Goal: Task Accomplishment & Management: Manage account settings

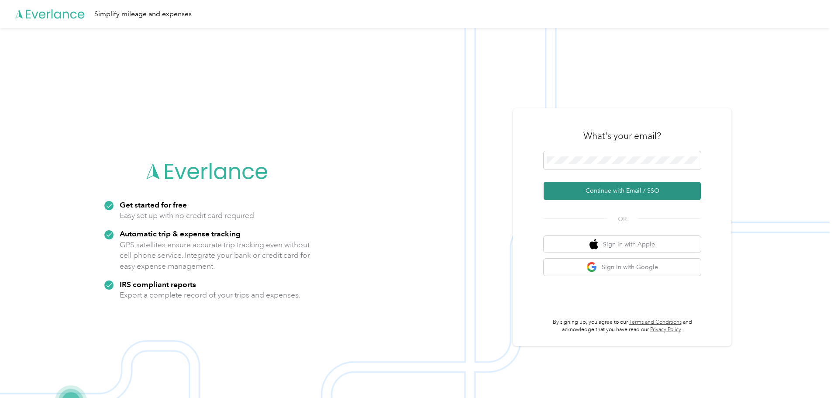
click at [600, 186] on button "Continue with Email / SSO" at bounding box center [622, 191] width 157 height 18
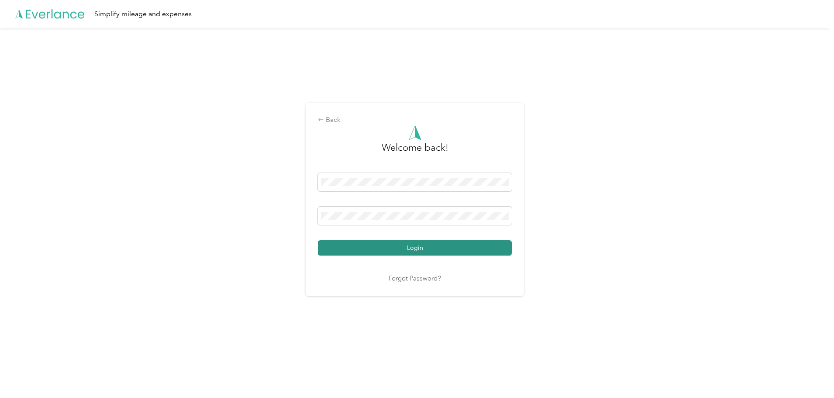
click at [375, 249] on button "Login" at bounding box center [415, 247] width 194 height 15
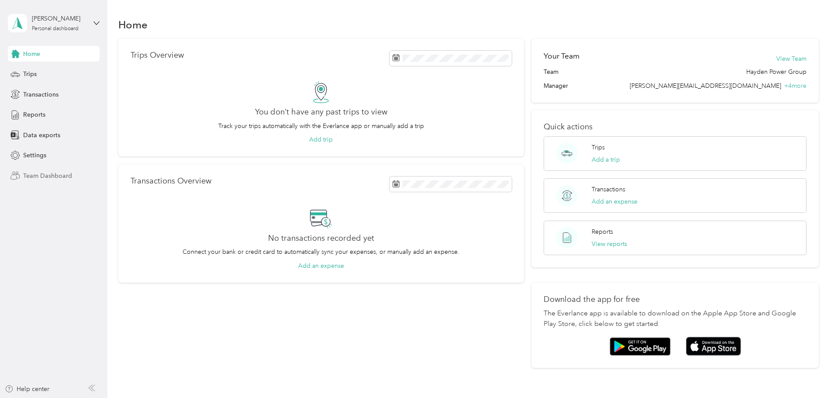
click at [45, 176] on span "Team Dashboard" at bounding box center [47, 175] width 49 height 9
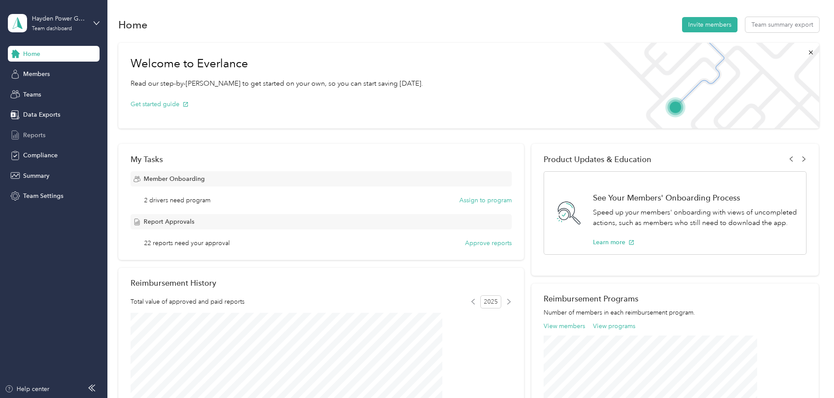
click at [35, 134] on span "Reports" at bounding box center [34, 135] width 22 height 9
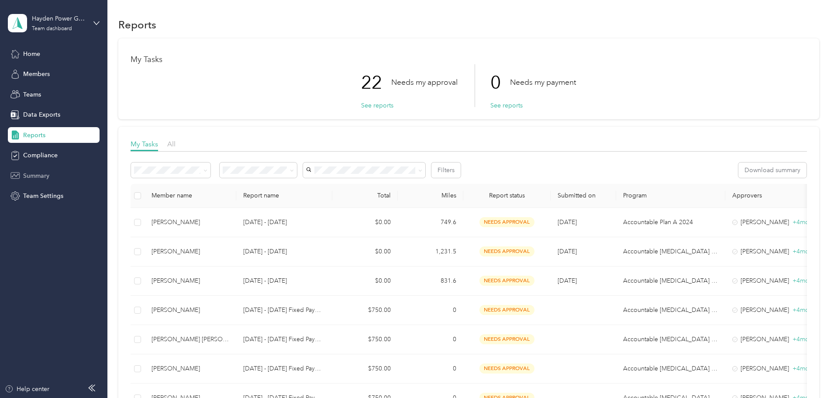
click at [39, 174] on span "Summary" at bounding box center [36, 175] width 26 height 9
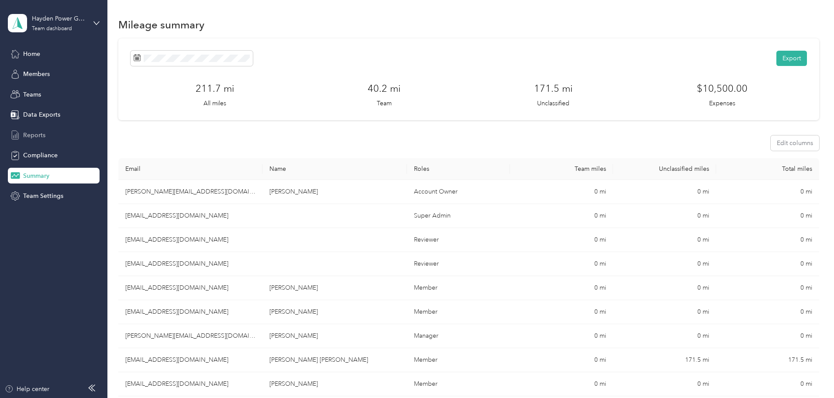
click at [29, 131] on span "Reports" at bounding box center [34, 135] width 22 height 9
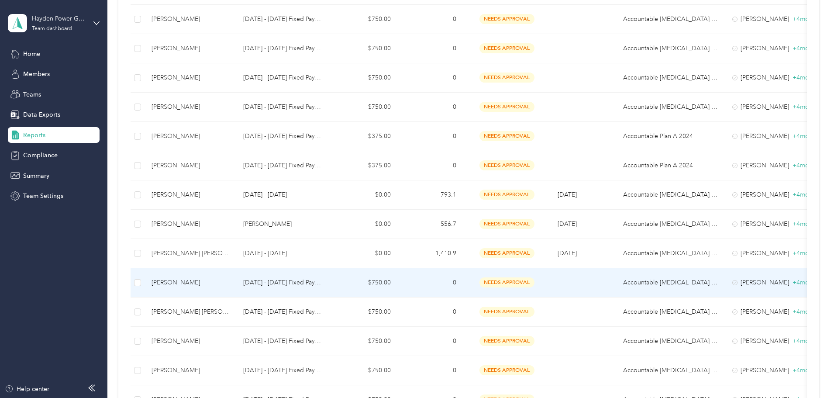
scroll to position [393, 0]
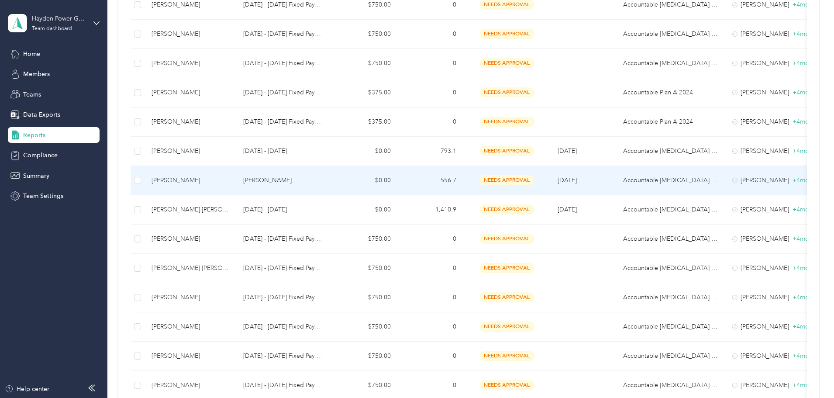
click at [229, 179] on div "[PERSON_NAME]" at bounding box center [191, 181] width 78 height 10
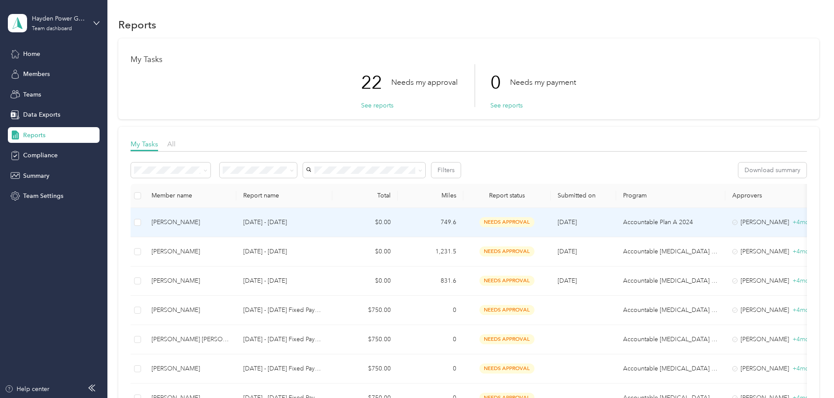
click at [229, 222] on div "[PERSON_NAME]" at bounding box center [191, 222] width 78 height 10
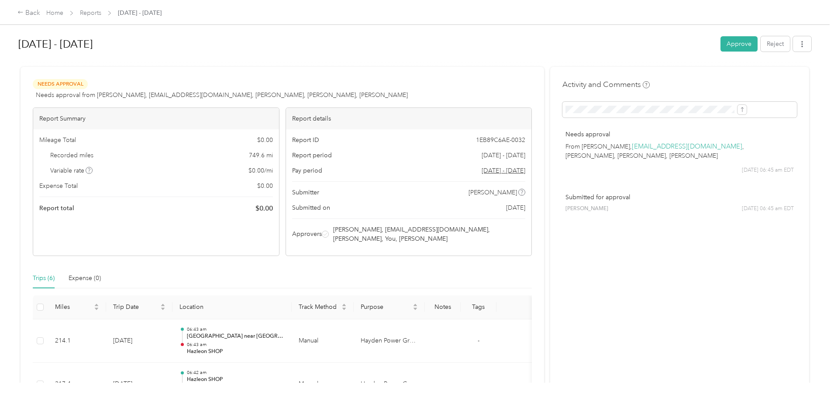
drag, startPoint x: 661, startPoint y: 41, endPoint x: 651, endPoint y: 45, distance: 10.6
click at [721, 42] on button "Approve" at bounding box center [739, 43] width 37 height 15
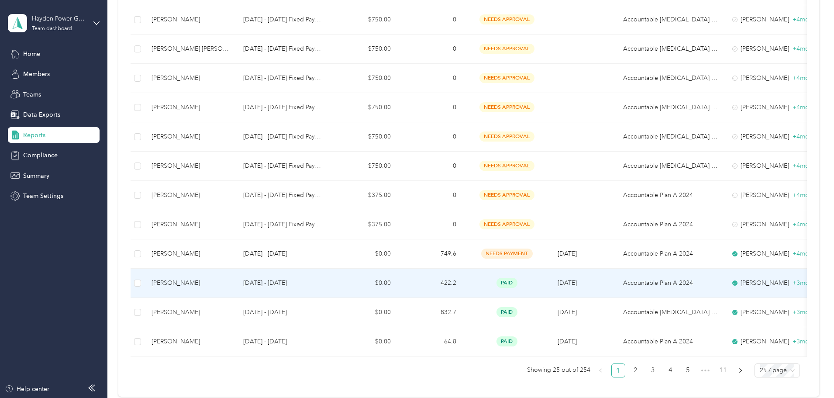
scroll to position [568, 0]
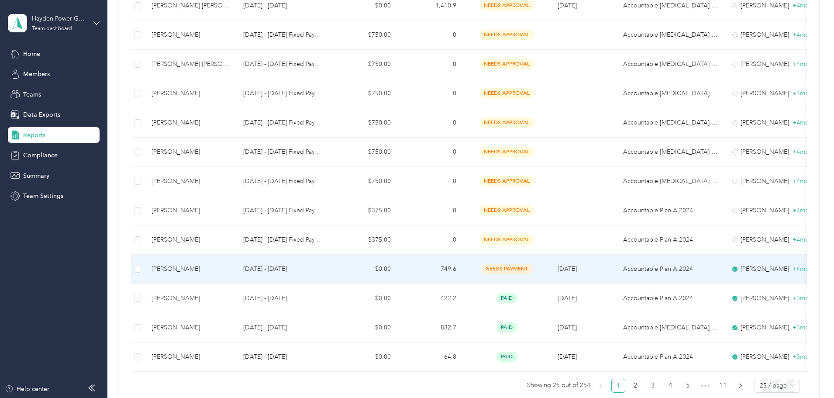
click at [229, 267] on div "[PERSON_NAME]" at bounding box center [191, 269] width 78 height 10
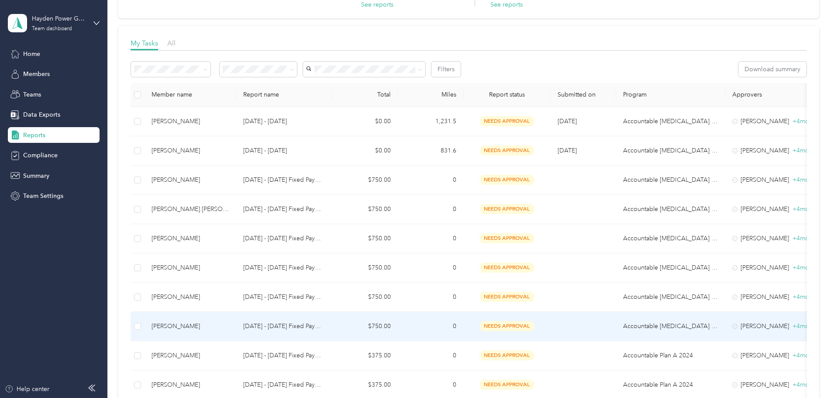
scroll to position [131, 0]
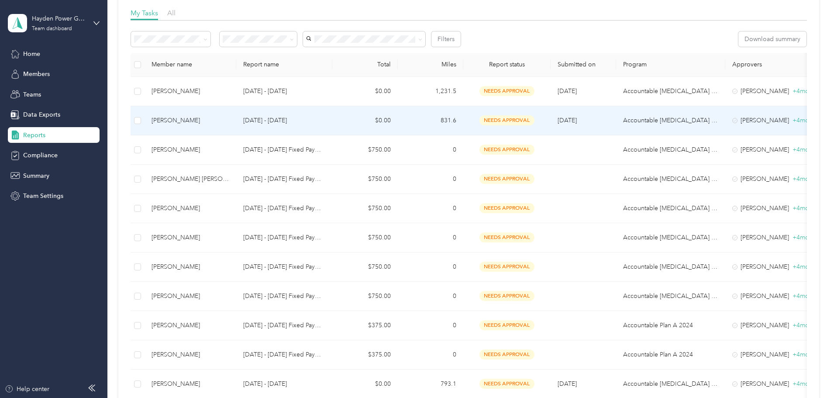
click at [229, 119] on div "[PERSON_NAME]" at bounding box center [191, 121] width 78 height 10
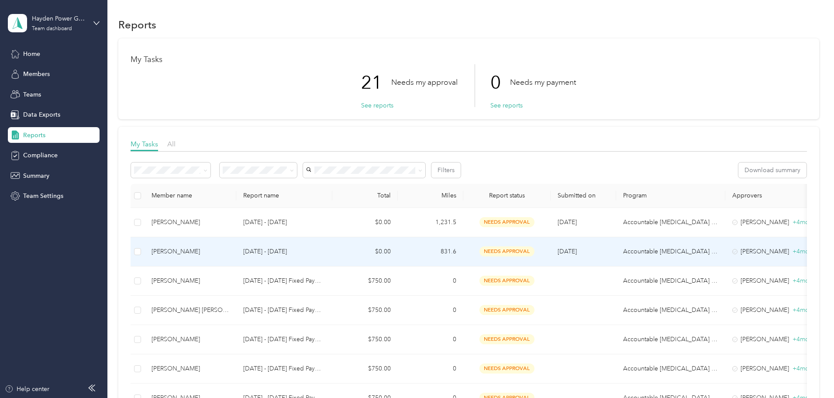
click at [229, 248] on div "[PERSON_NAME]" at bounding box center [191, 252] width 78 height 10
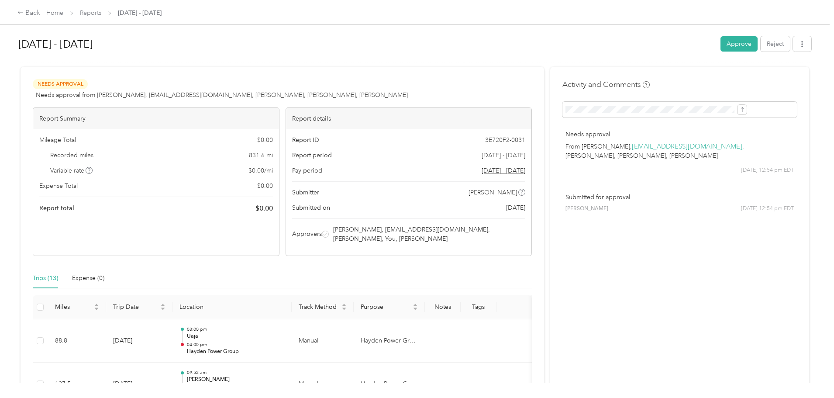
click at [721, 42] on button "Approve" at bounding box center [739, 43] width 37 height 15
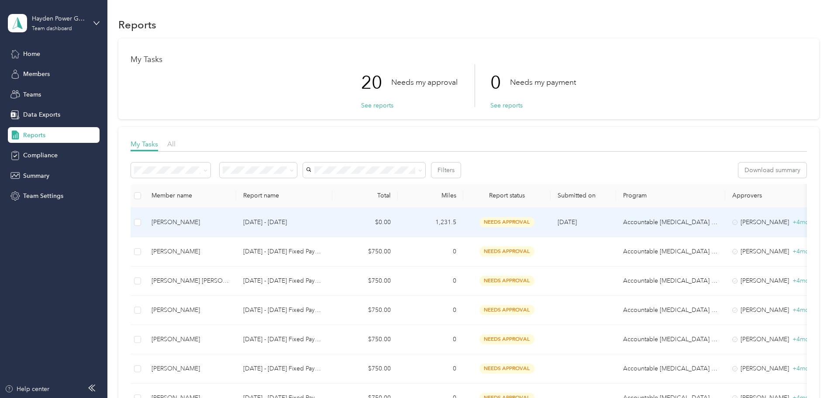
click at [229, 223] on div "[PERSON_NAME]" at bounding box center [191, 222] width 78 height 10
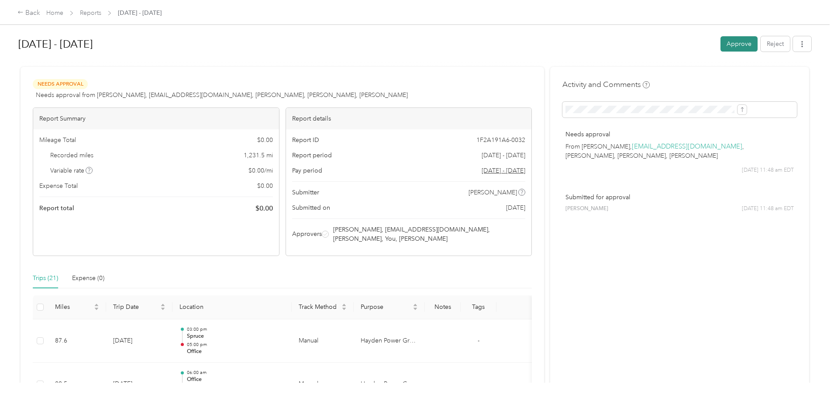
click at [721, 38] on button "Approve" at bounding box center [739, 43] width 37 height 15
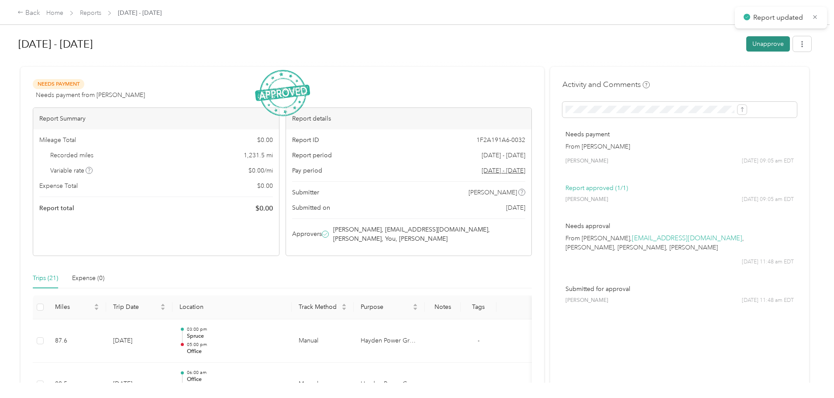
click at [746, 42] on button "Unapprove" at bounding box center [768, 43] width 44 height 15
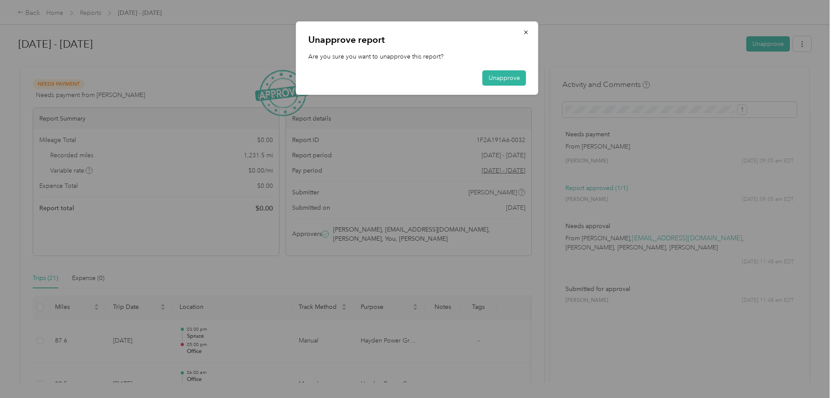
drag, startPoint x: 522, startPoint y: 31, endPoint x: 479, endPoint y: 50, distance: 47.4
click at [522, 31] on button "button" at bounding box center [526, 31] width 18 height 15
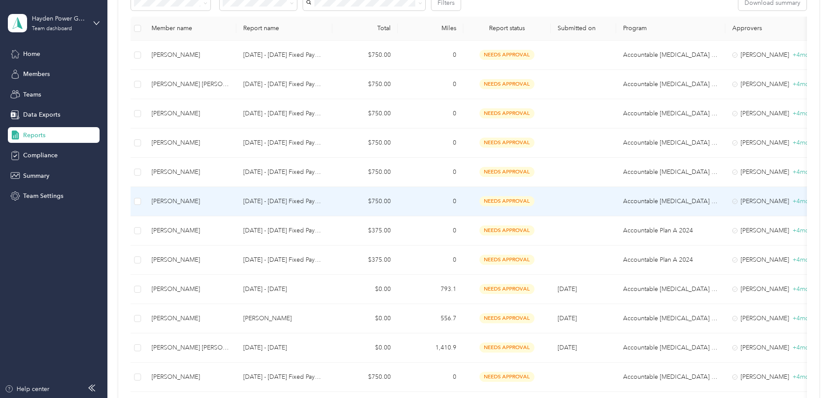
scroll to position [218, 0]
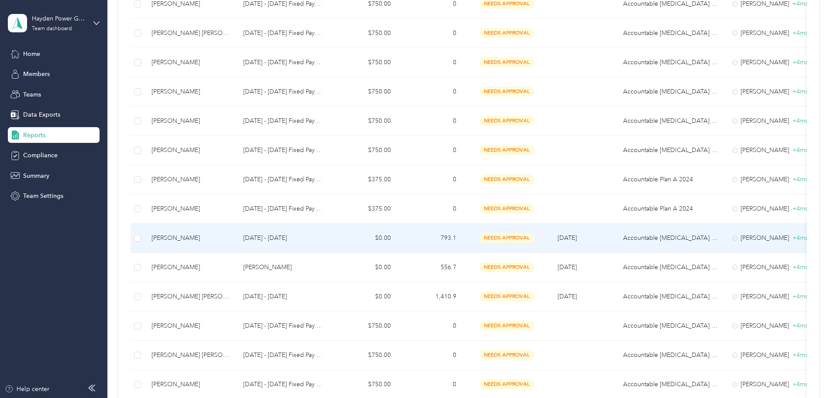
click at [229, 239] on div "[PERSON_NAME]" at bounding box center [191, 238] width 78 height 10
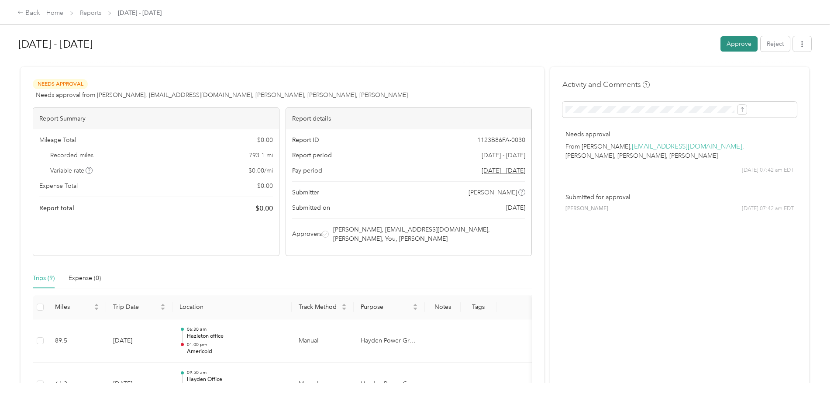
click at [721, 41] on button "Approve" at bounding box center [739, 43] width 37 height 15
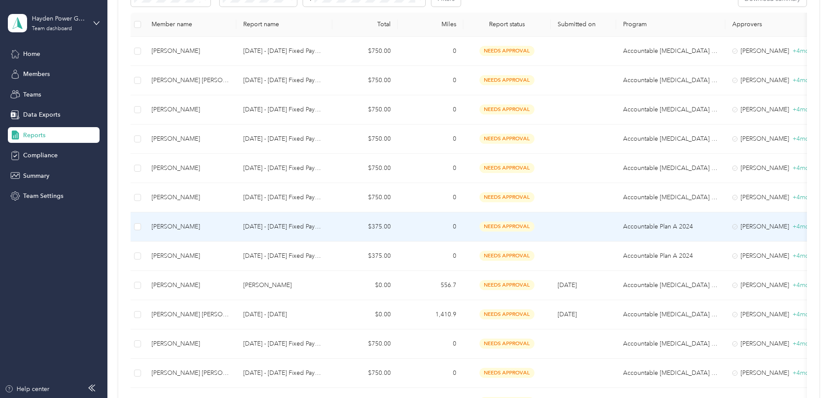
scroll to position [175, 0]
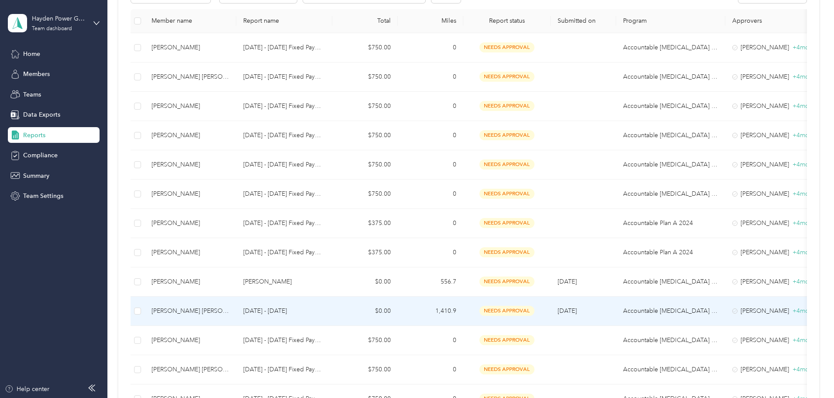
click at [229, 309] on div "[PERSON_NAME] [PERSON_NAME]" at bounding box center [191, 311] width 78 height 10
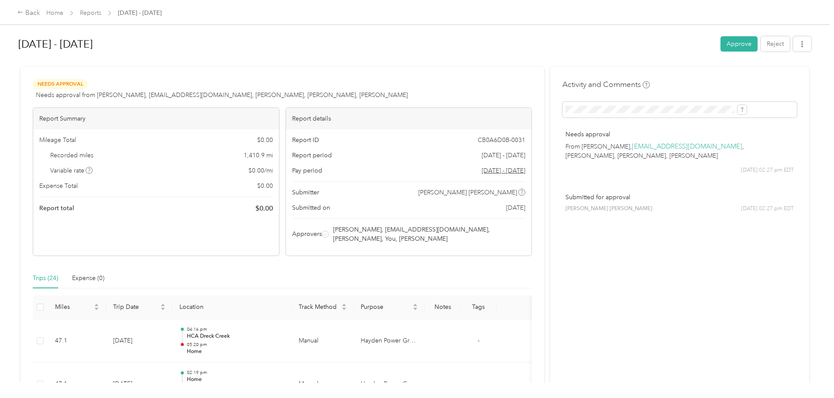
drag, startPoint x: 660, startPoint y: 40, endPoint x: 638, endPoint y: 64, distance: 32.7
click at [721, 43] on button "Approve" at bounding box center [739, 43] width 37 height 15
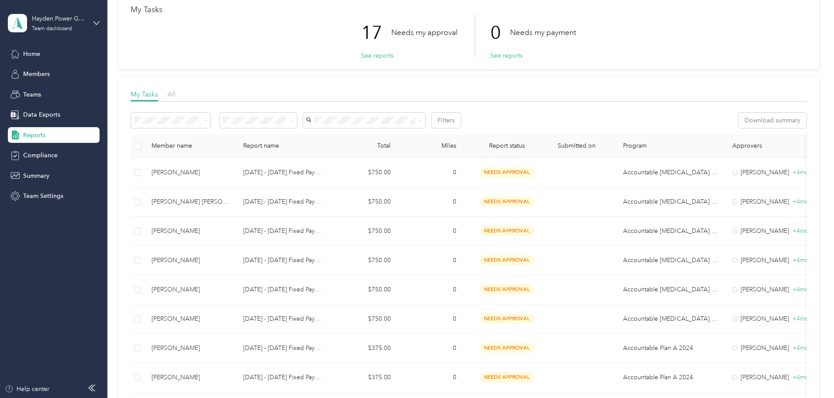
scroll to position [44, 0]
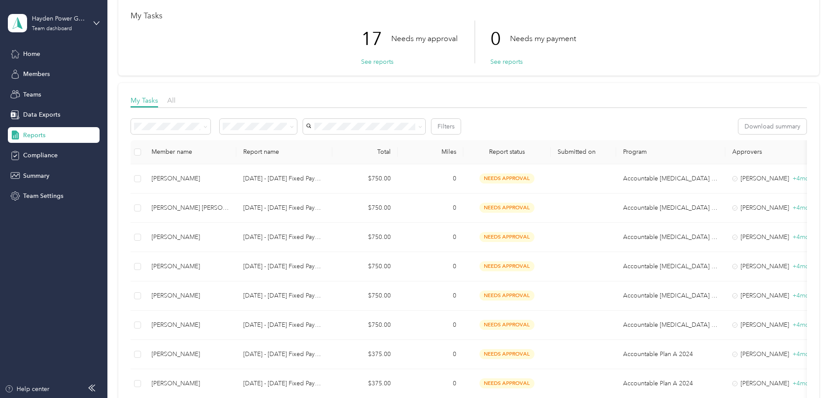
click at [93, 20] on div "Hayden Power Group Team dashboard" at bounding box center [54, 23] width 92 height 31
click at [39, 109] on div "Log out" at bounding box center [33, 111] width 34 height 9
